Goal: Transaction & Acquisition: Purchase product/service

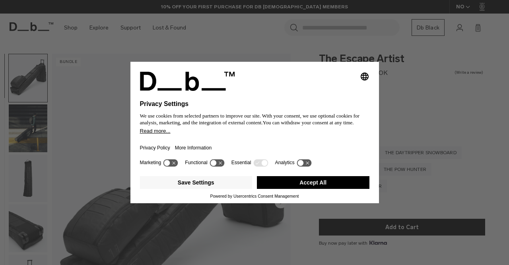
click at [313, 178] on button "Accept All" at bounding box center [313, 182] width 113 height 13
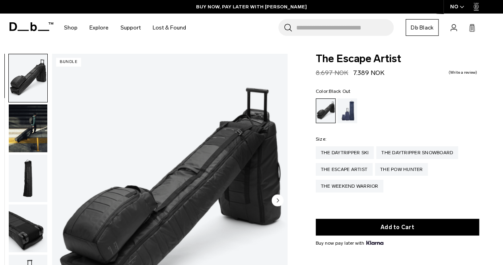
click at [172, 196] on img "1 / 11" at bounding box center [169, 201] width 235 height 294
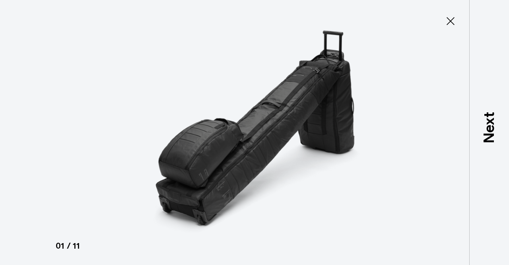
click at [447, 17] on icon at bounding box center [450, 21] width 13 height 13
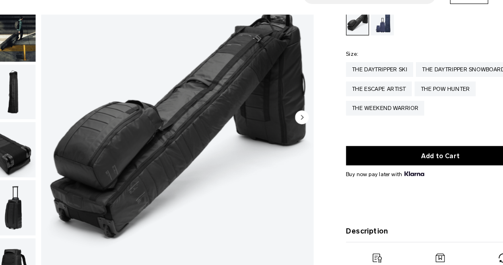
scroll to position [62, 0]
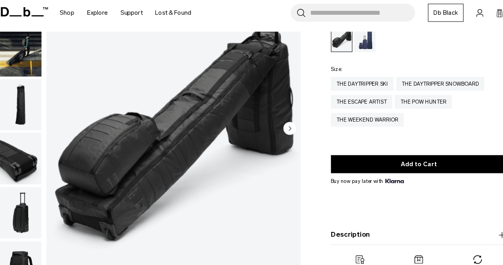
click at [278, 139] on circle "Next slide" at bounding box center [278, 137] width 12 height 12
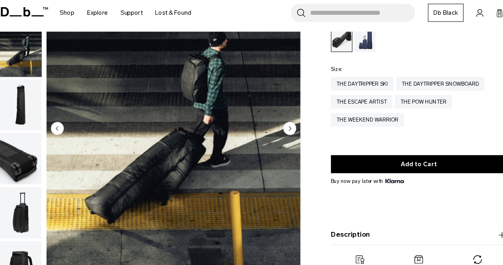
scroll to position [50, 0]
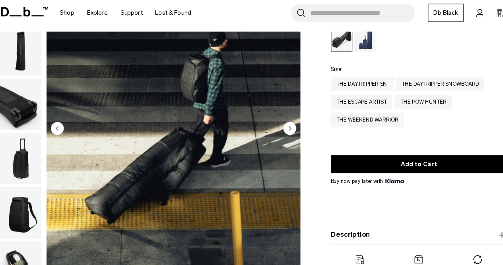
click at [278, 139] on circle "Next slide" at bounding box center [278, 137] width 12 height 12
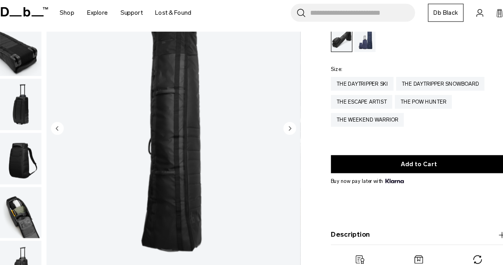
click at [278, 139] on circle "Next slide" at bounding box center [278, 137] width 12 height 12
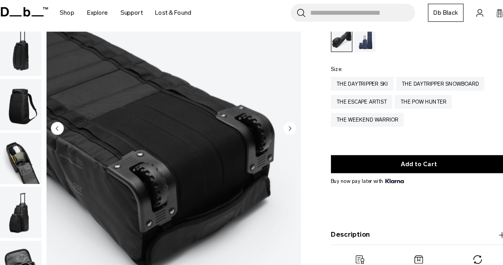
click at [278, 139] on circle "Next slide" at bounding box center [278, 137] width 12 height 12
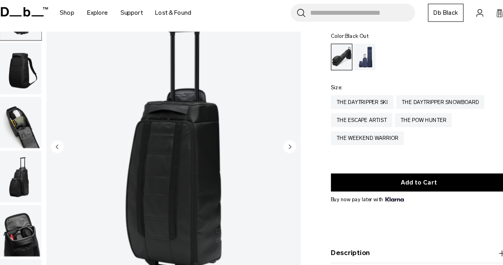
scroll to position [45, 0]
click at [276, 155] on circle "Next slide" at bounding box center [278, 154] width 12 height 12
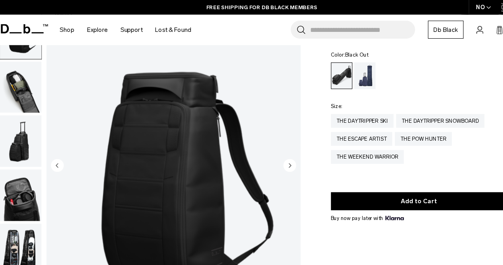
scroll to position [45, 0]
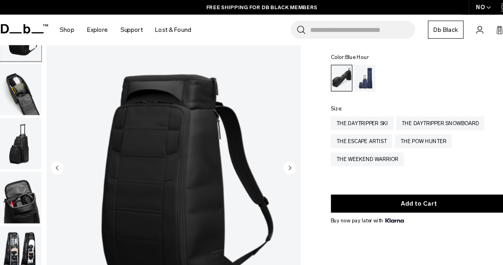
click at [347, 74] on div "Blue Hour" at bounding box center [347, 72] width 20 height 25
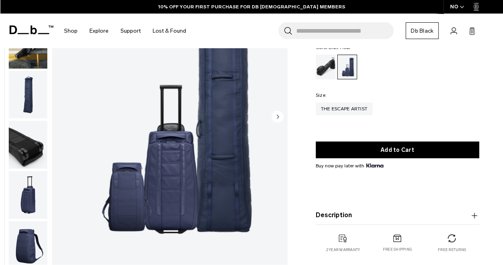
scroll to position [86, 0]
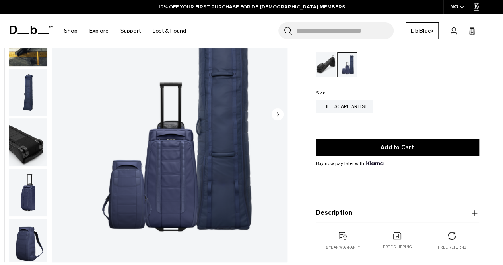
click at [123, 196] on img "1 / 10" at bounding box center [169, 115] width 235 height 294
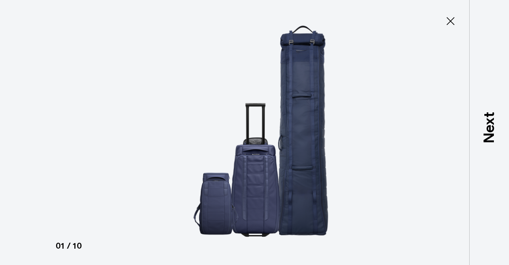
click at [247, 186] on img at bounding box center [255, 132] width 358 height 265
click at [451, 19] on icon at bounding box center [450, 21] width 13 height 13
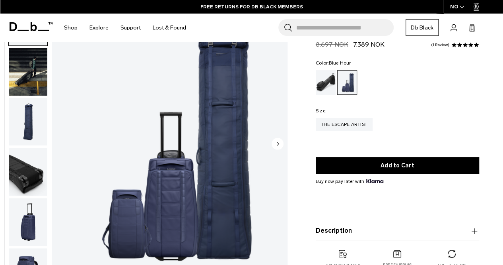
scroll to position [53, 0]
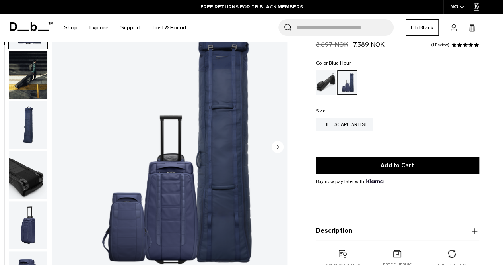
click at [202, 181] on img "1 / 10" at bounding box center [169, 147] width 235 height 294
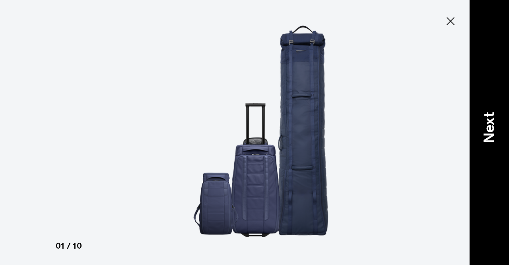
click at [488, 118] on p "Next" at bounding box center [489, 127] width 21 height 31
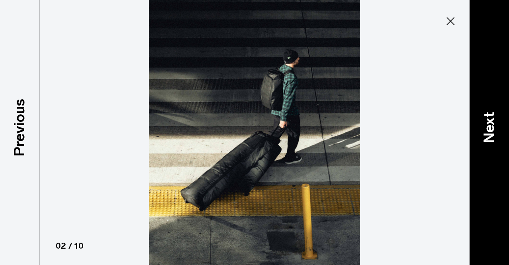
click at [488, 126] on p "Next" at bounding box center [489, 127] width 21 height 31
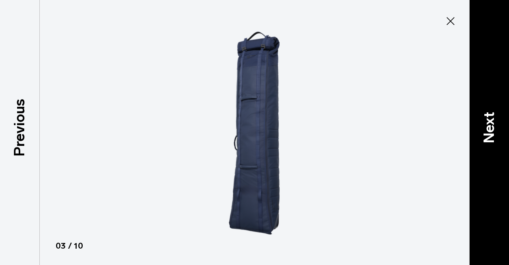
click at [488, 126] on p "Next" at bounding box center [489, 127] width 21 height 31
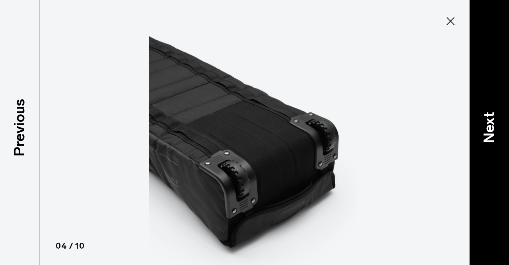
click at [488, 126] on p "Next" at bounding box center [489, 127] width 21 height 31
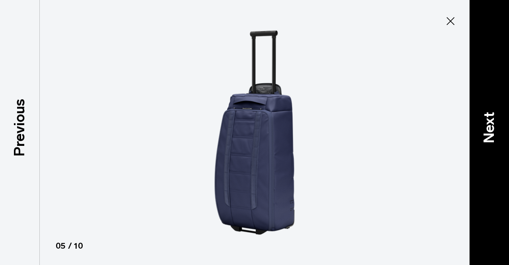
click at [488, 126] on p "Next" at bounding box center [489, 127] width 21 height 31
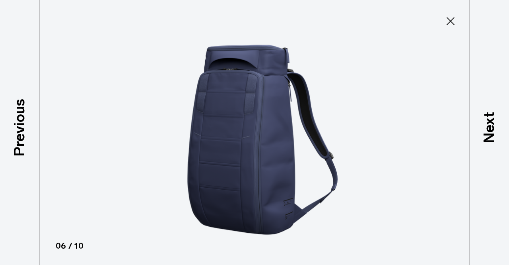
click at [450, 24] on icon at bounding box center [450, 21] width 13 height 13
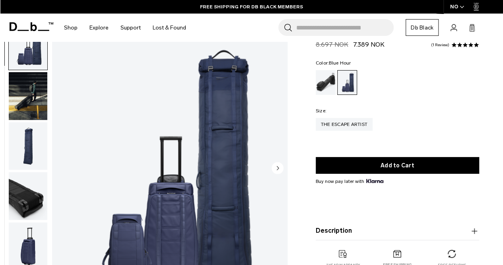
scroll to position [0, 0]
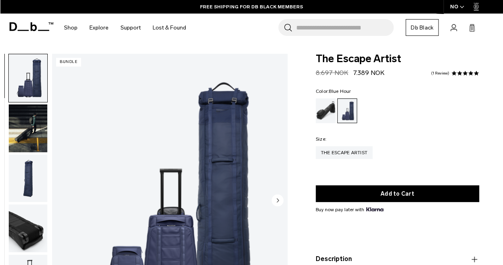
click at [29, 123] on img "button" at bounding box center [28, 128] width 39 height 48
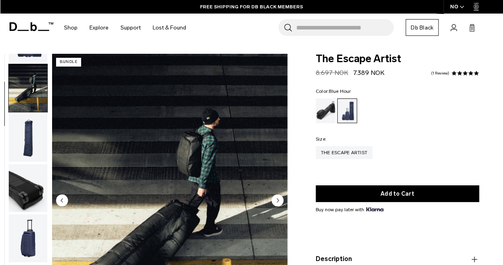
scroll to position [50, 0]
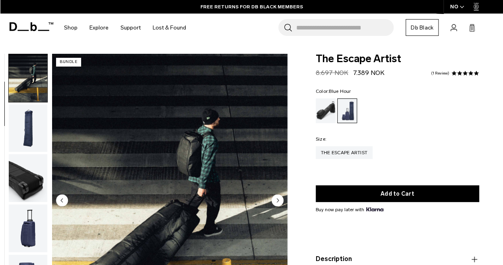
click at [278, 198] on circle "Next slide" at bounding box center [278, 200] width 12 height 12
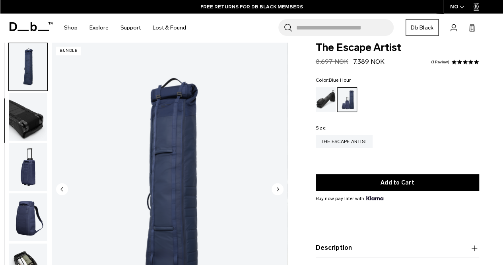
scroll to position [12, 0]
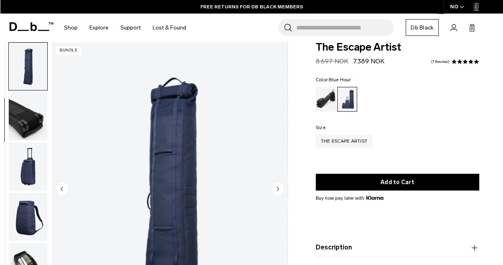
click at [349, 100] on div "Blue Hour" at bounding box center [347, 99] width 19 height 24
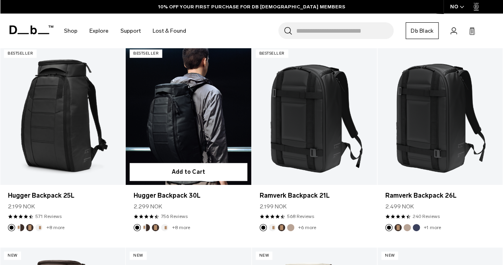
scroll to position [149, 0]
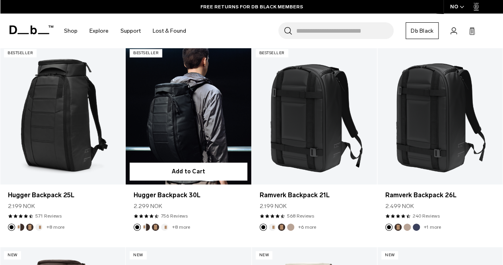
click at [188, 121] on link "Hugger Backpack 30L" at bounding box center [188, 114] width 125 height 139
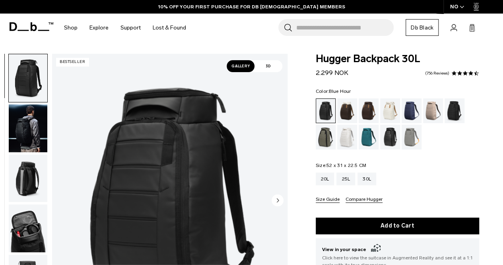
click at [410, 112] on div "Blue Hour" at bounding box center [412, 110] width 20 height 25
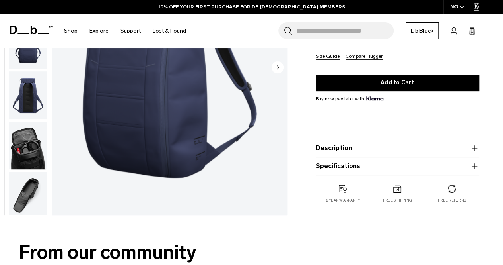
scroll to position [142, 0]
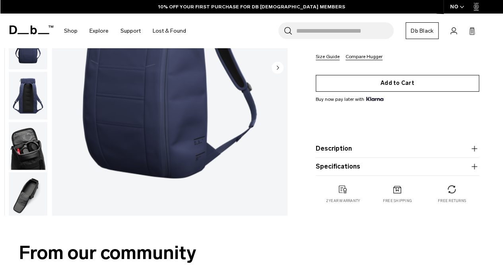
click at [395, 82] on button "Add to Cart" at bounding box center [397, 83] width 163 height 17
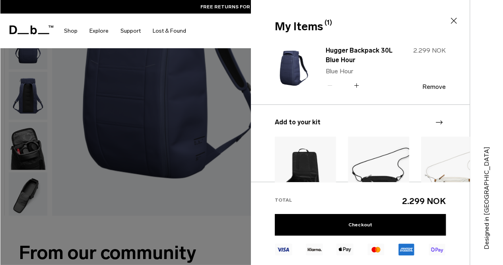
click at [206, 217] on div at bounding box center [251, 132] width 503 height 265
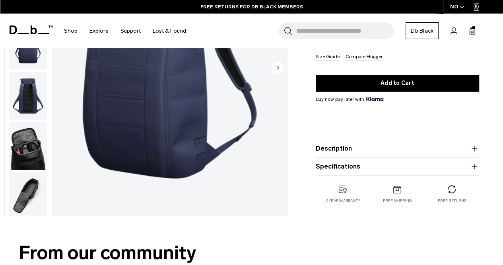
scroll to position [0, 0]
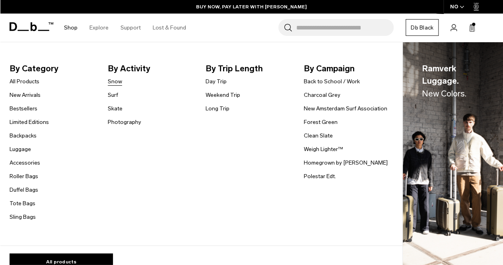
click at [118, 81] on link "Snow" at bounding box center [115, 81] width 14 height 8
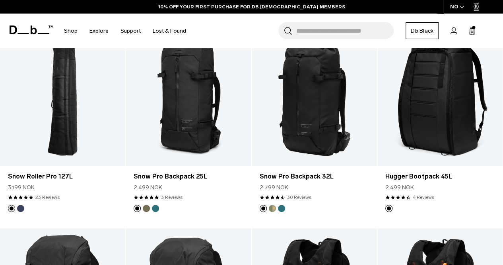
scroll to position [166, 0]
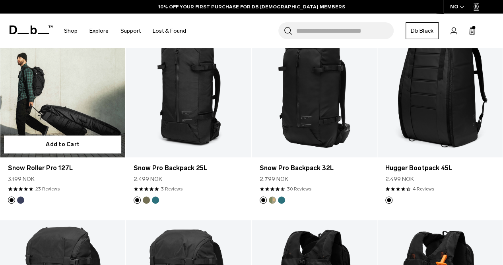
click at [21, 200] on button "Blue Hour" at bounding box center [20, 199] width 7 height 7
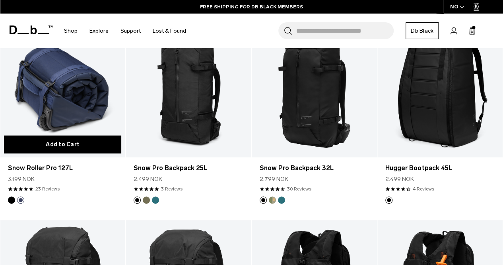
click at [71, 142] on button "Add to Cart" at bounding box center [62, 144] width 117 height 18
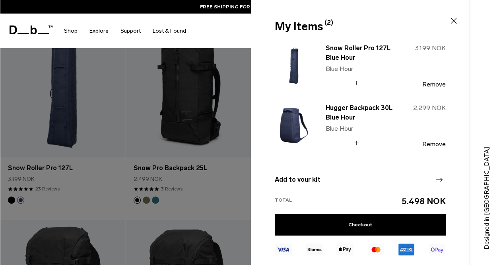
scroll to position [0, 0]
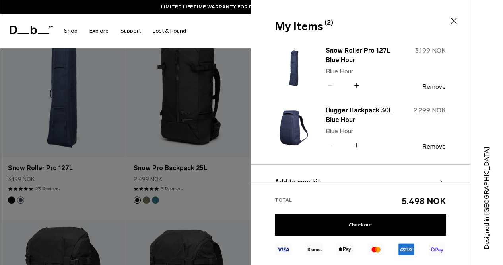
click at [72, 117] on div at bounding box center [251, 132] width 503 height 265
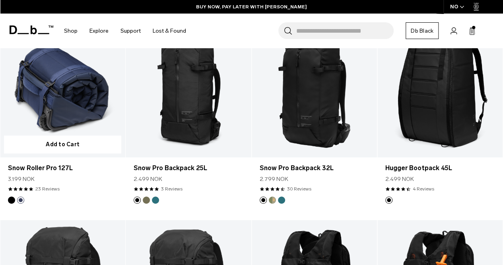
click at [70, 95] on link "Snow Roller Pro 127L Blue Hour" at bounding box center [62, 87] width 125 height 139
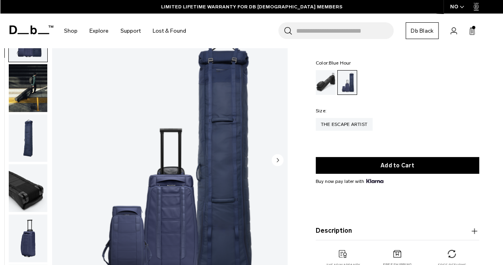
scroll to position [39, 0]
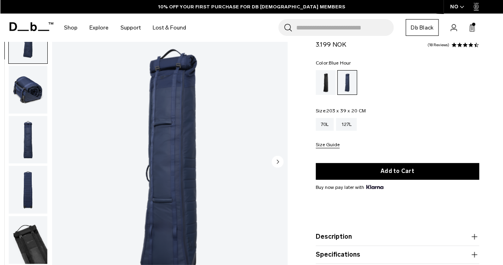
scroll to position [39, 0]
click at [37, 156] on img "button" at bounding box center [28, 139] width 39 height 48
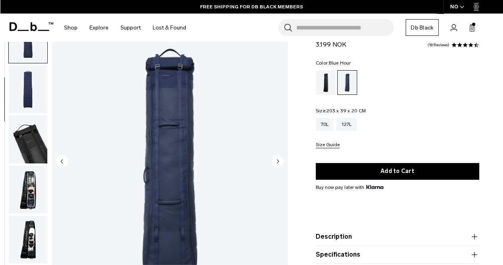
scroll to position [100, 0]
click at [30, 150] on img "button" at bounding box center [28, 139] width 39 height 48
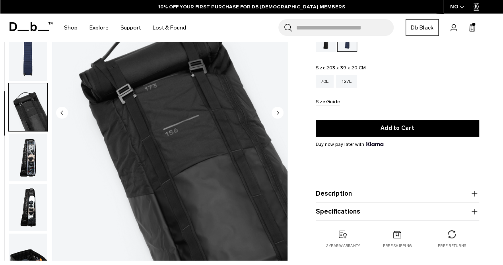
scroll to position [0, 0]
